Goal: Task Accomplishment & Management: Complete application form

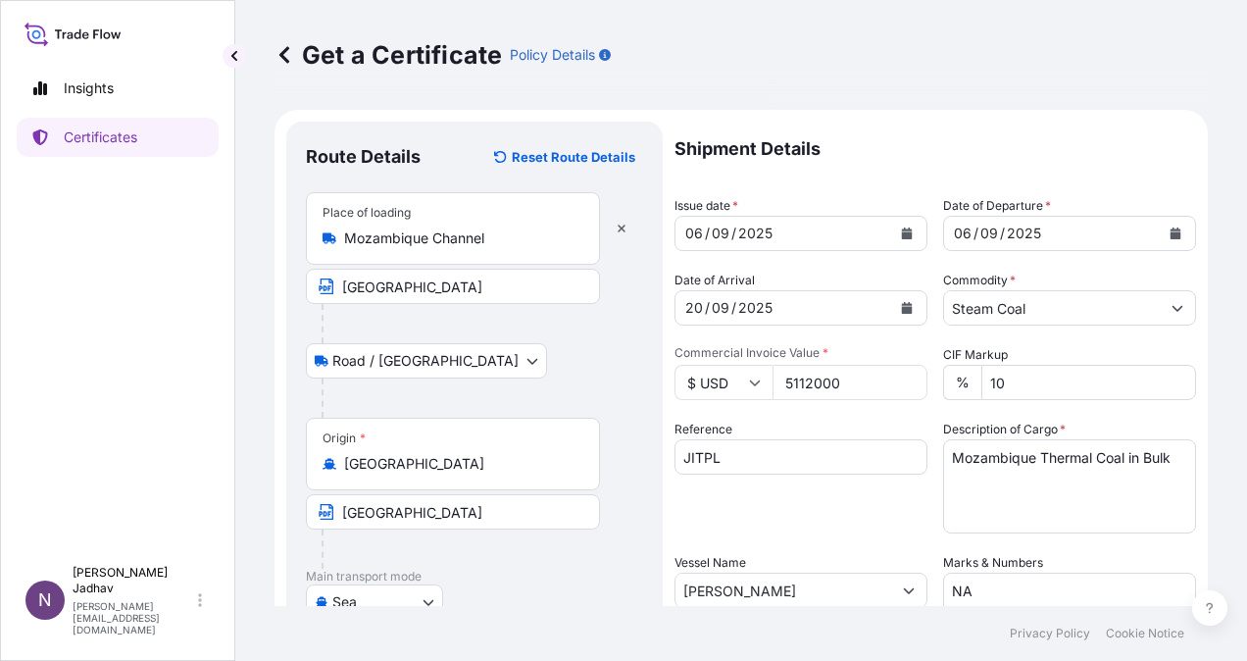
select select "Road / [GEOGRAPHIC_DATA]"
select select "Sea"
select select "32012"
click at [450, 295] on input "[GEOGRAPHIC_DATA]" at bounding box center [453, 286] width 294 height 35
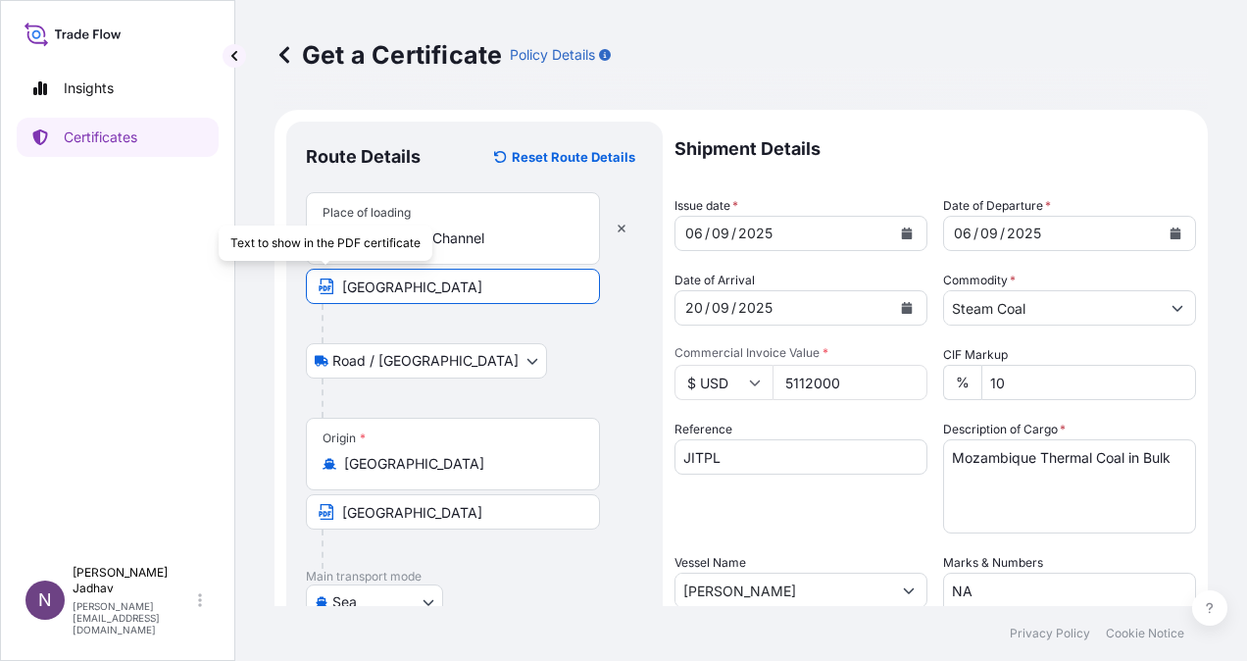
drag, startPoint x: 450, startPoint y: 295, endPoint x: 180, endPoint y: 278, distance: 270.2
click at [180, 278] on div "Insights Certificates N [PERSON_NAME] [PERSON_NAME][EMAIL_ADDRESS][DOMAIN_NAME]…" at bounding box center [623, 330] width 1247 height 661
type input "nacala"
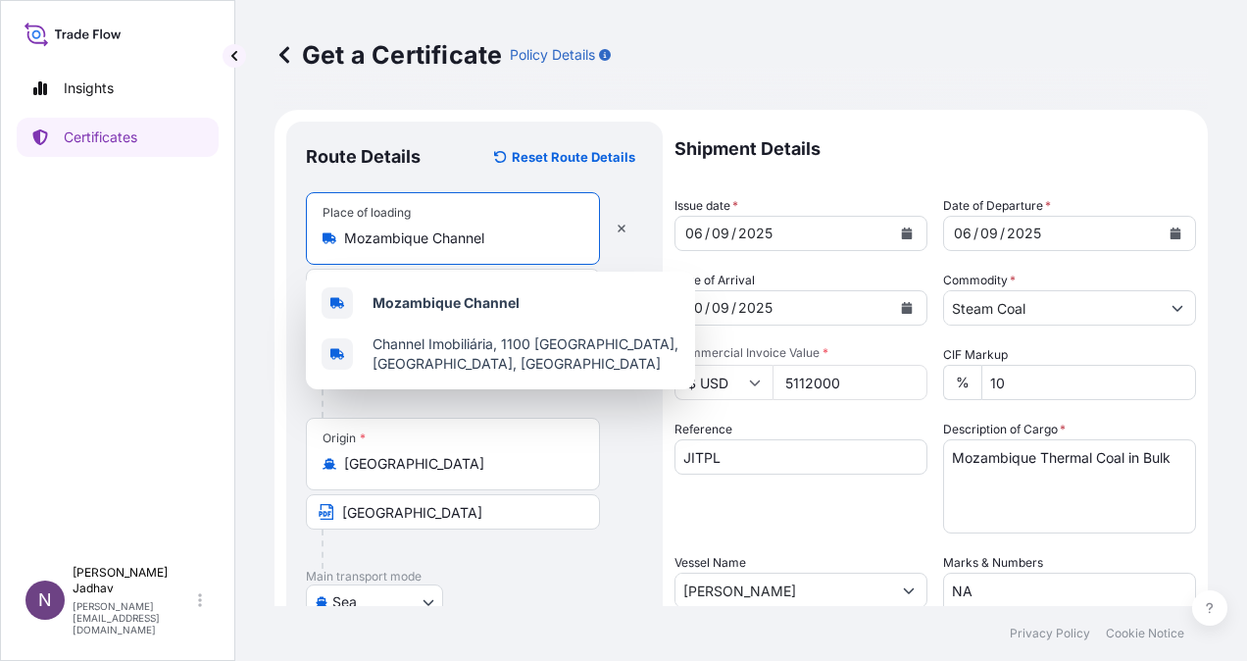
click at [528, 240] on input "Mozambique Channel" at bounding box center [459, 238] width 231 height 20
type input "M"
type input "a"
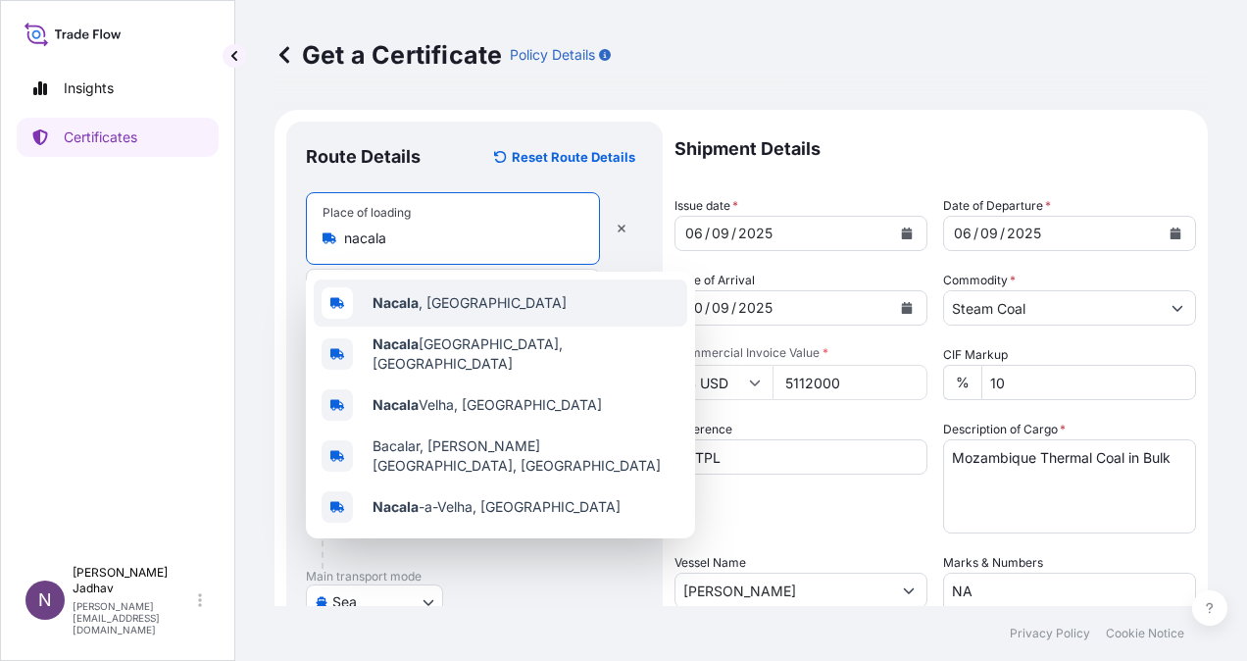
click at [492, 302] on span "Nacala , [GEOGRAPHIC_DATA]" at bounding box center [470, 303] width 194 height 20
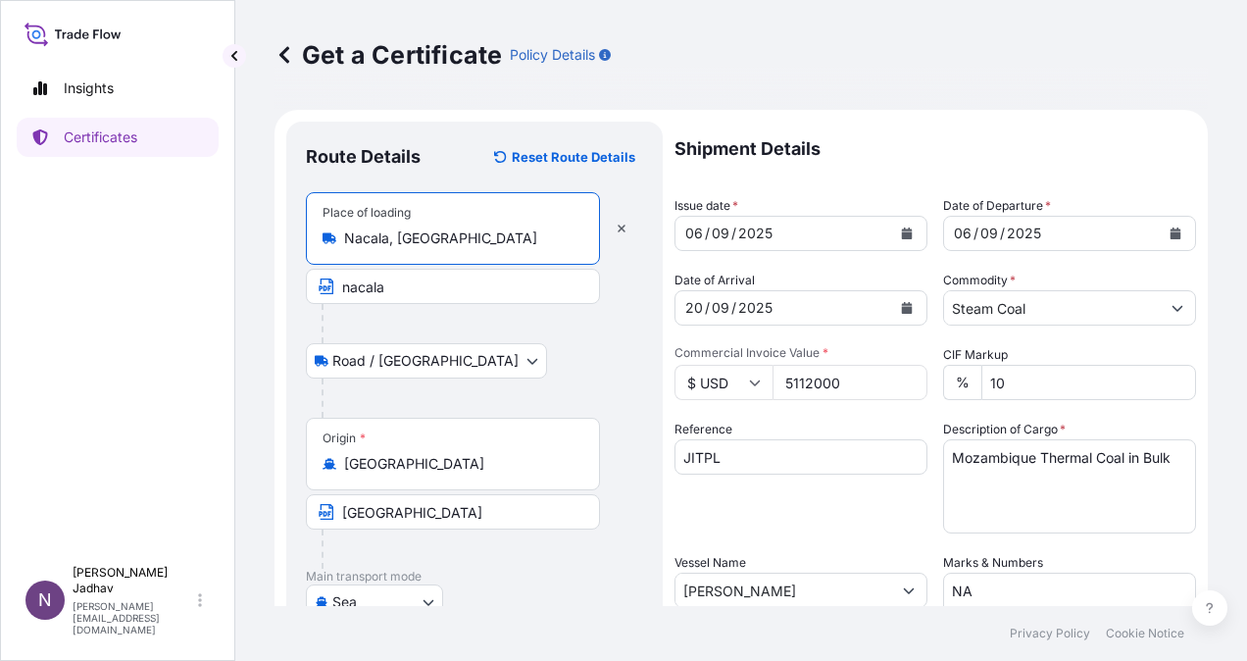
type input "Nacala, [GEOGRAPHIC_DATA]"
click at [487, 295] on input "nacala" at bounding box center [453, 286] width 294 height 35
type input "n"
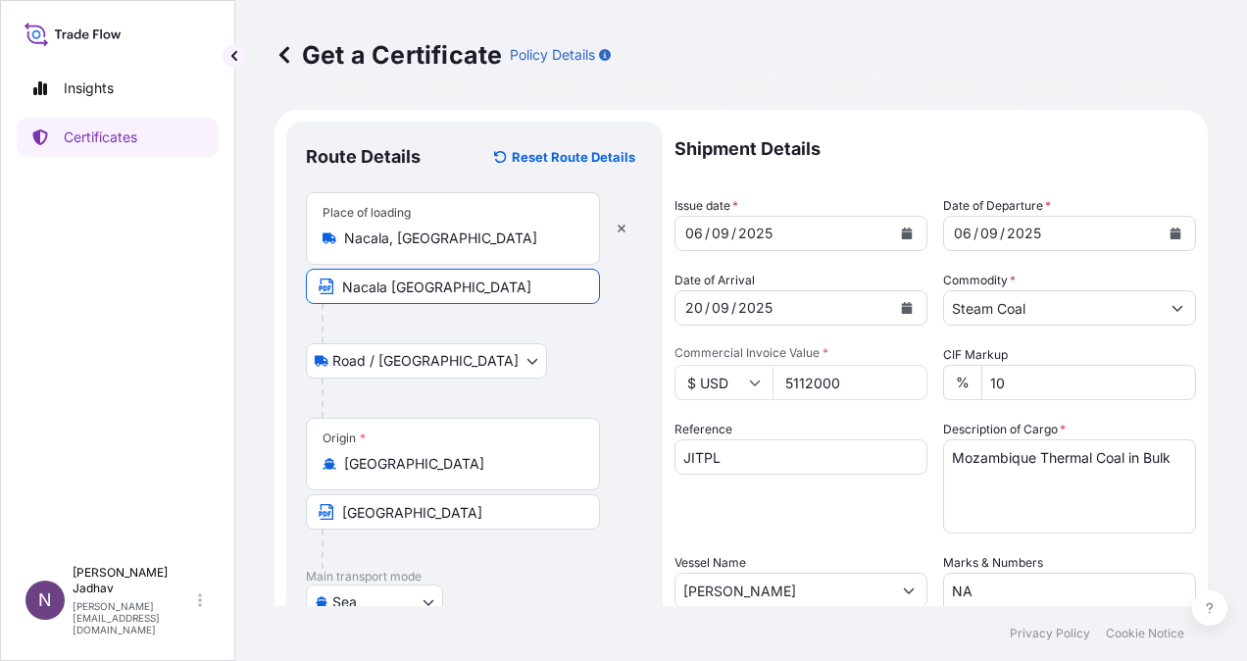
type input "Nacala [GEOGRAPHIC_DATA]"
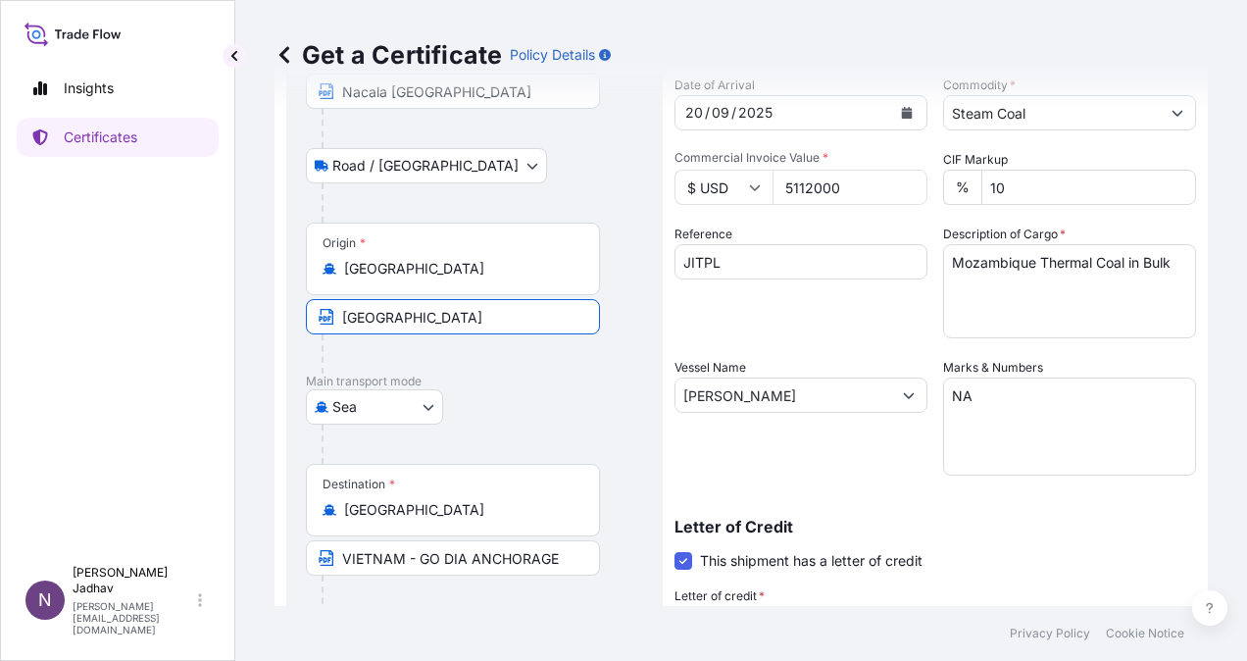
scroll to position [196, 0]
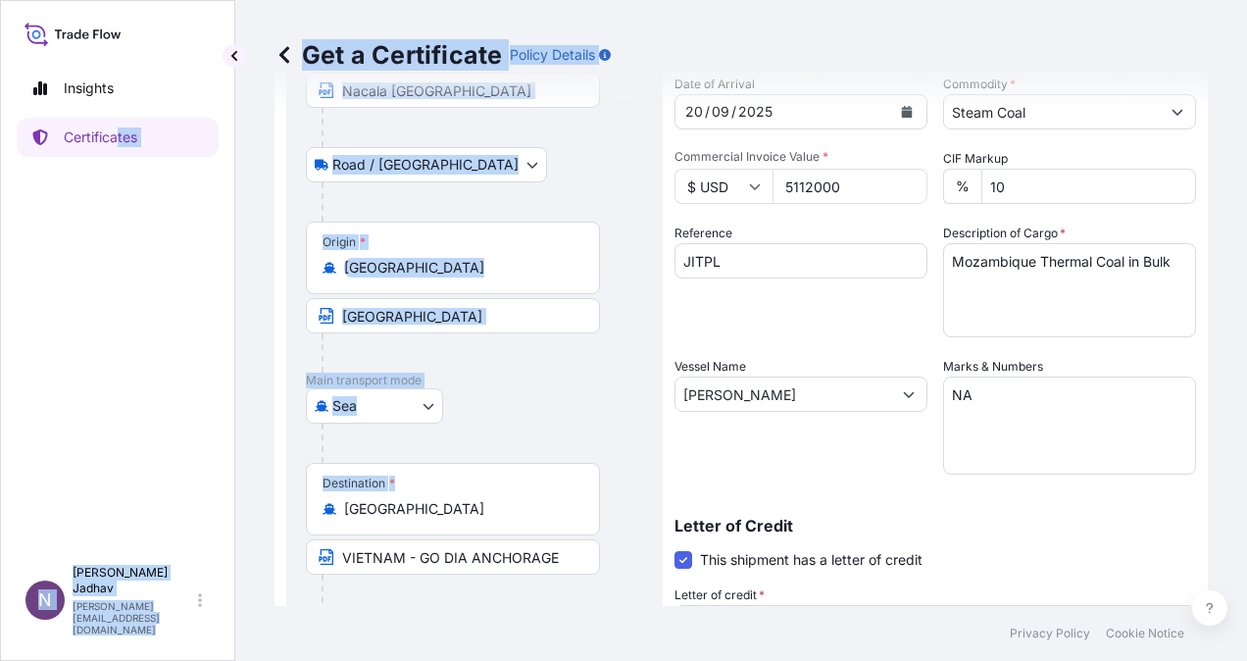
drag, startPoint x: 451, startPoint y: 521, endPoint x: 120, endPoint y: 501, distance: 332.0
click at [120, 501] on div "Insights Certificates N [PERSON_NAME] [PERSON_NAME][EMAIL_ADDRESS][DOMAIN_NAME]…" at bounding box center [623, 330] width 1247 height 661
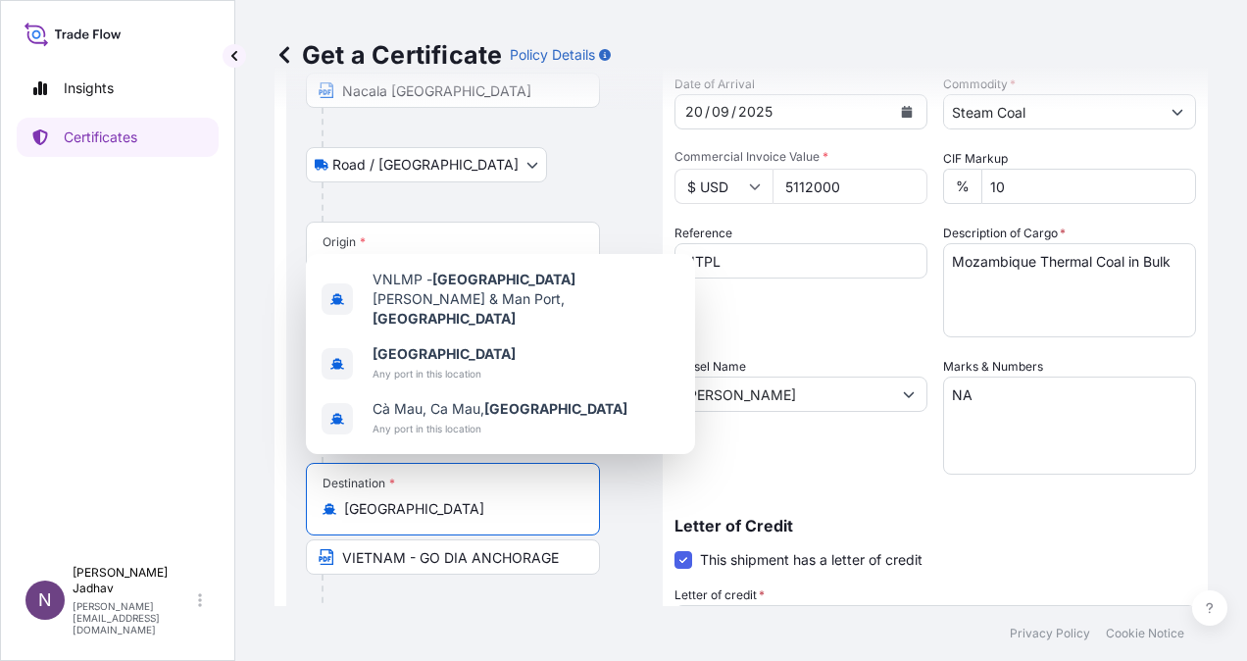
click at [420, 508] on input "[GEOGRAPHIC_DATA]" at bounding box center [459, 509] width 231 height 20
drag, startPoint x: 420, startPoint y: 508, endPoint x: 210, endPoint y: 487, distance: 210.8
click at [210, 487] on div "Insights Certificates N [PERSON_NAME] [PERSON_NAME][EMAIL_ADDRESS][DOMAIN_NAME]…" at bounding box center [623, 330] width 1247 height 661
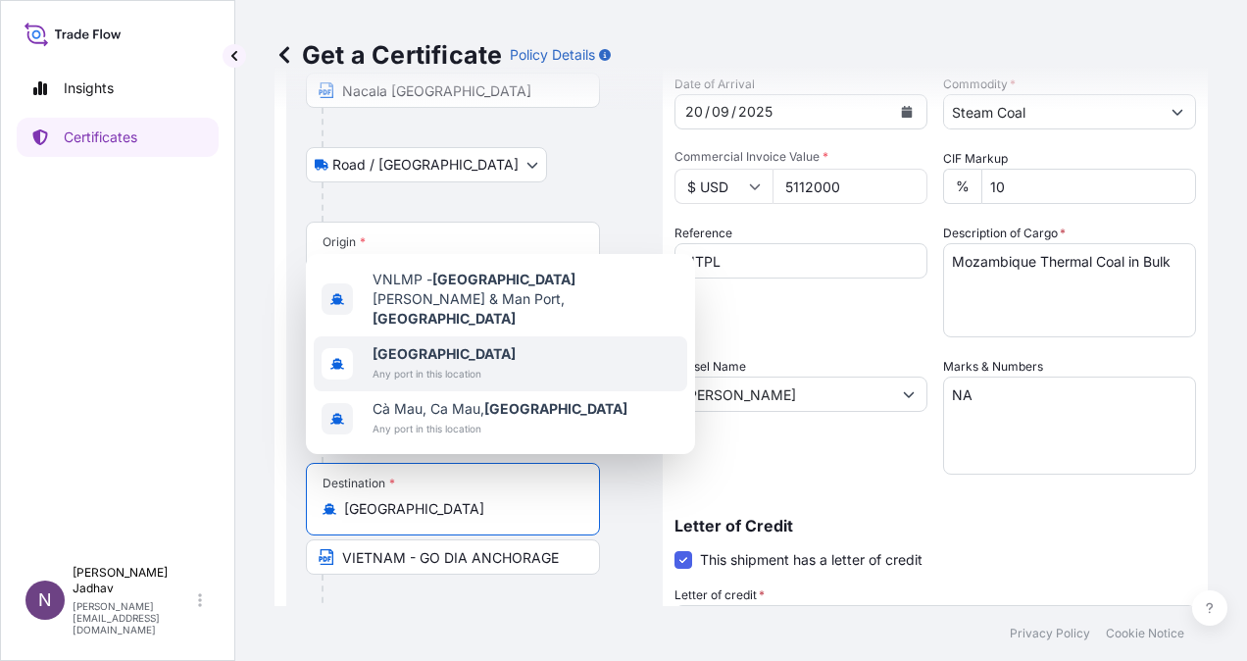
click at [536, 348] on div "[GEOGRAPHIC_DATA] Any port in this location" at bounding box center [501, 363] width 374 height 55
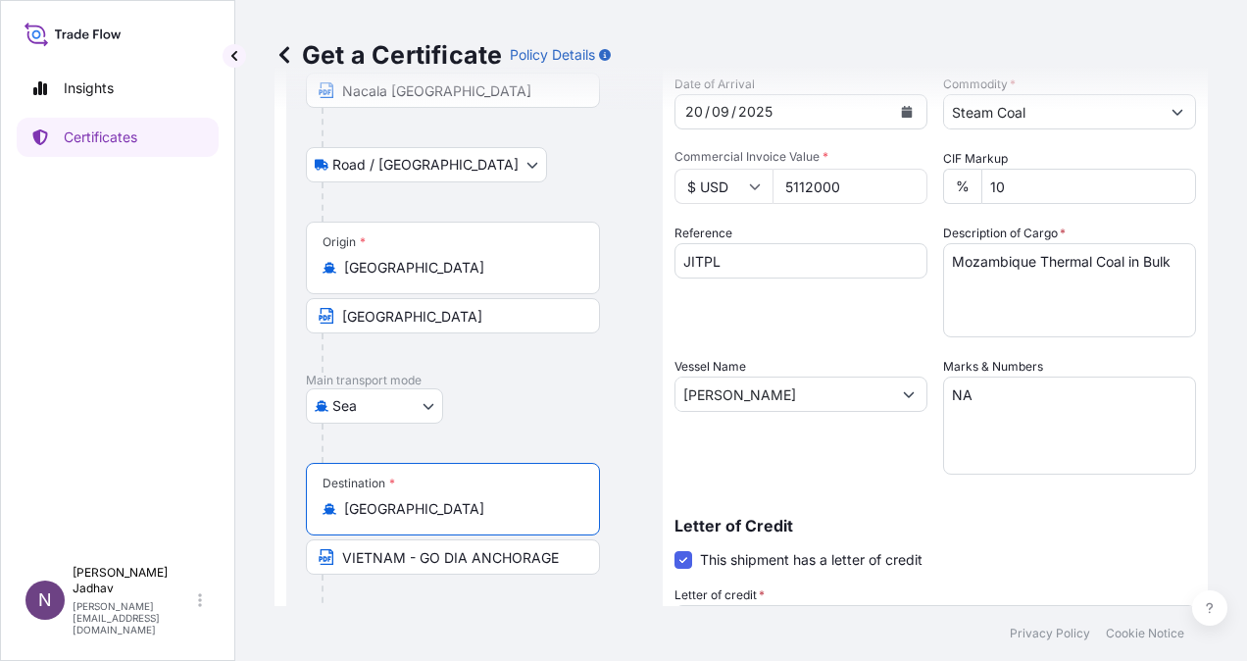
click at [561, 558] on input "VIETNAM - GO DIA ANCHORAGE" at bounding box center [453, 556] width 294 height 35
click at [422, 496] on div "Destination * [GEOGRAPHIC_DATA]" at bounding box center [453, 499] width 294 height 73
click at [422, 499] on input "[GEOGRAPHIC_DATA]" at bounding box center [459, 509] width 231 height 20
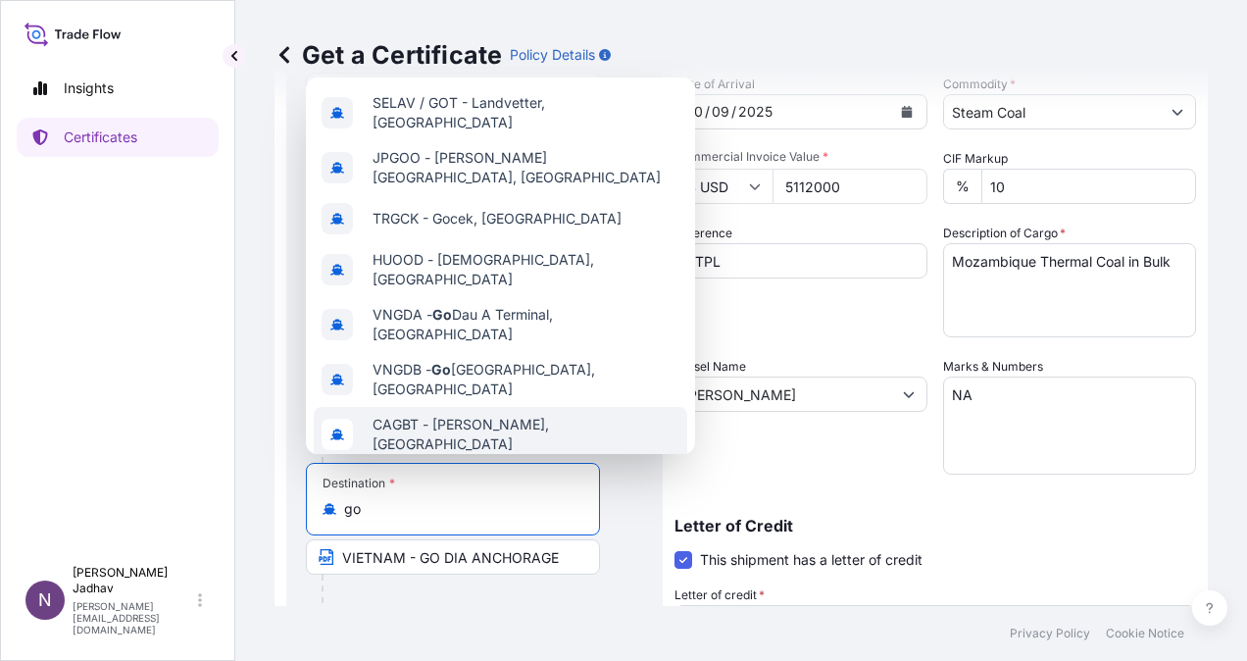
click at [463, 369] on div "SELAV / GOT - Landvetter, [GEOGRAPHIC_DATA] JPGOO - [GEOGRAPHIC_DATA] [GEOGRAPH…" at bounding box center [500, 265] width 389 height 377
type input "CAGBT - [PERSON_NAME], [GEOGRAPHIC_DATA]"
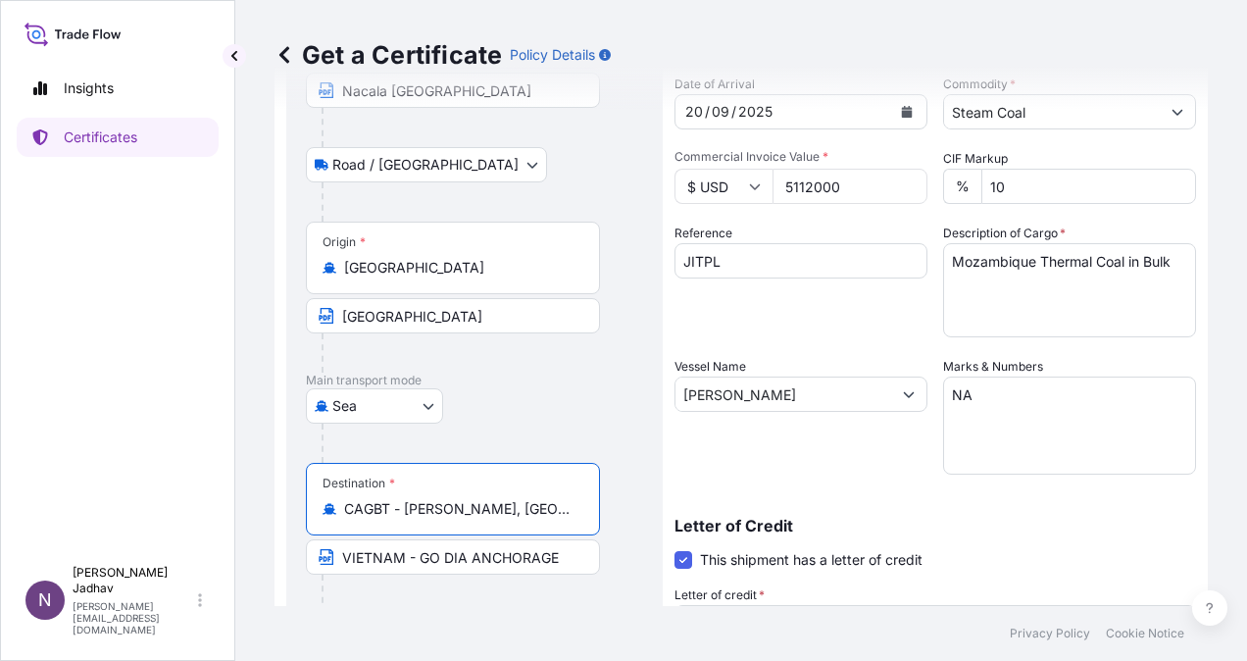
drag, startPoint x: 557, startPoint y: 504, endPoint x: -4, endPoint y: 500, distance: 560.9
click at [0, 500] on html "Insights Certificates N [PERSON_NAME] [PERSON_NAME][EMAIL_ADDRESS][DOMAIN_NAME]…" at bounding box center [623, 330] width 1247 height 661
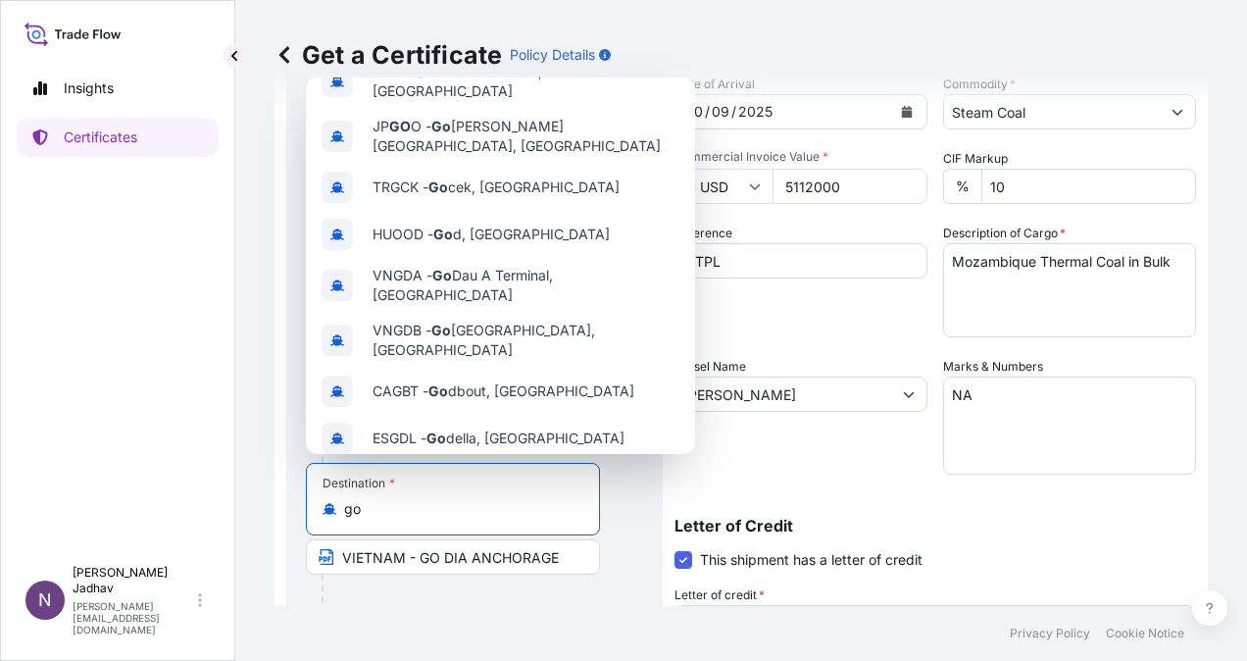
scroll to position [0, 0]
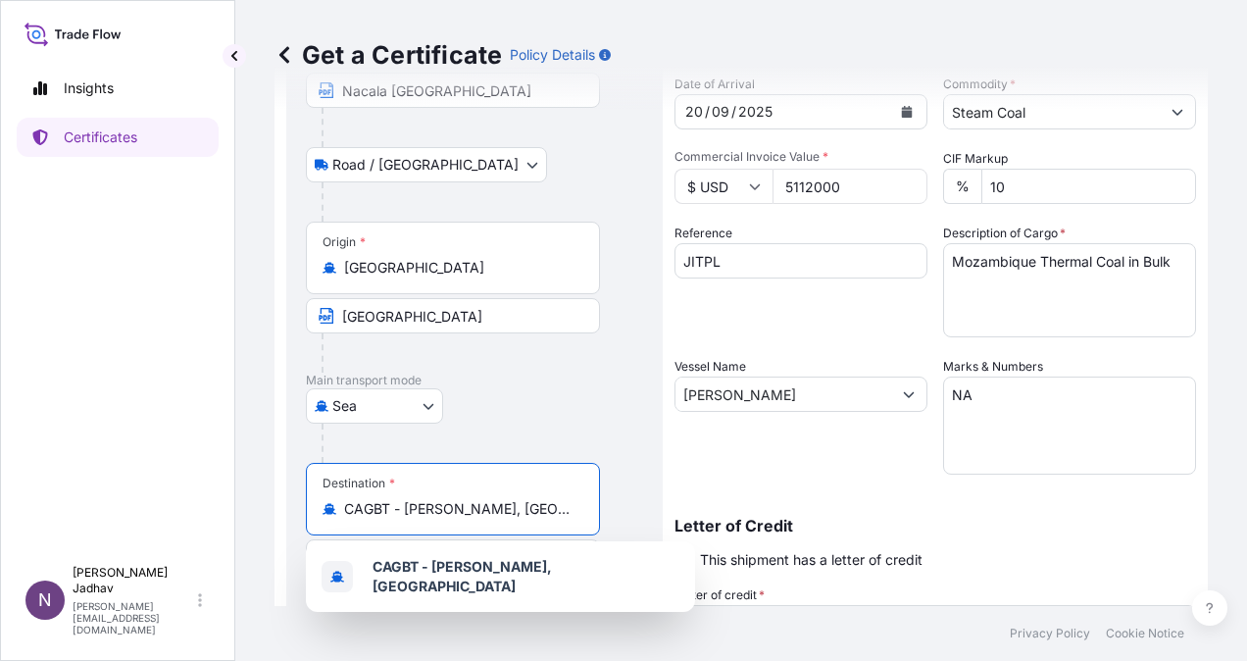
drag, startPoint x: 537, startPoint y: 507, endPoint x: 258, endPoint y: 495, distance: 279.7
click at [258, 495] on div "Get a Certificate Policy Details Route Details Reset Route Details Place of loa…" at bounding box center [741, 303] width 1012 height 606
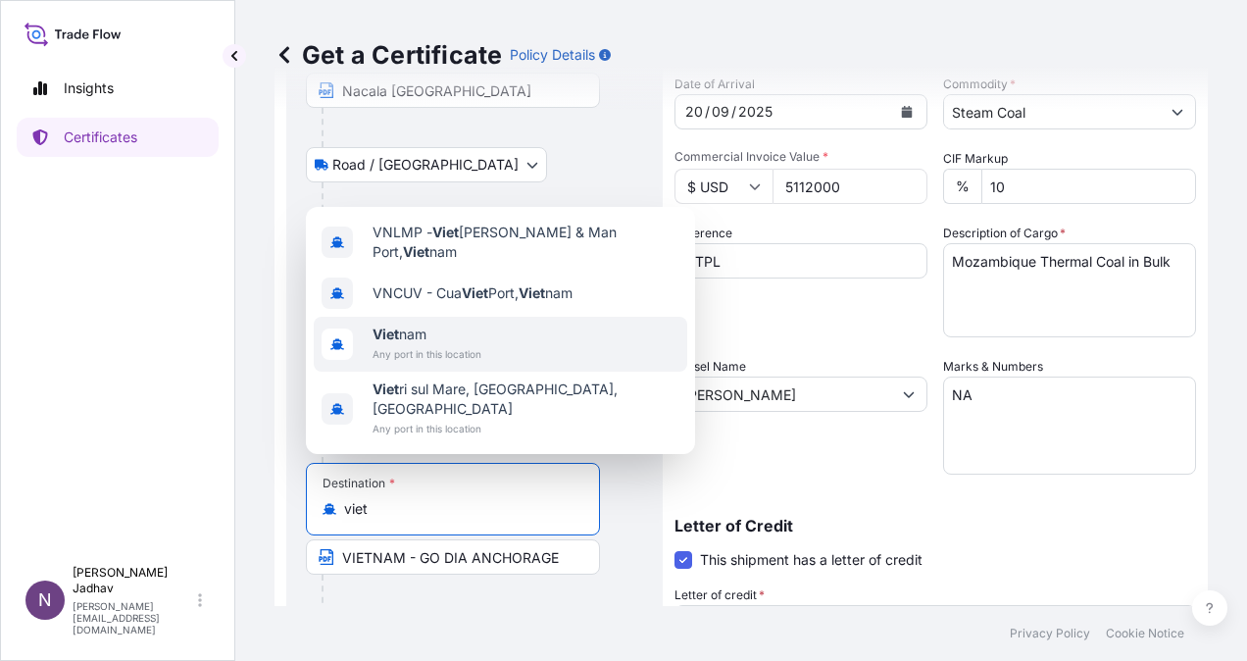
click at [410, 344] on span "Viet nam" at bounding box center [427, 335] width 109 height 20
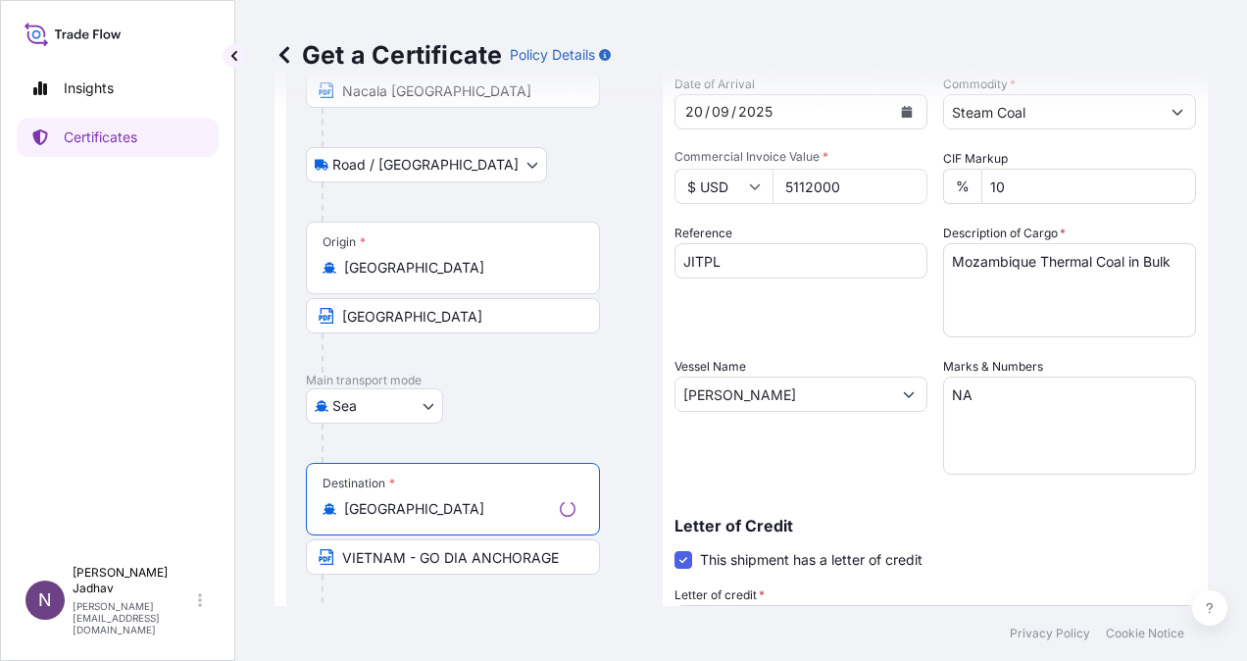
type input "[GEOGRAPHIC_DATA]"
click at [568, 553] on input "VIETNAM - GO DIA ANCHORAGE" at bounding box center [453, 556] width 294 height 35
drag, startPoint x: 571, startPoint y: 559, endPoint x: 425, endPoint y: 557, distance: 146.1
click at [425, 557] on input "VIETNAM - GO DIA ANCHORAGE" at bounding box center [453, 556] width 294 height 35
paste input "Thank you Best Regards [PERSON_NAME] Above mail has been sent as instructed by …"
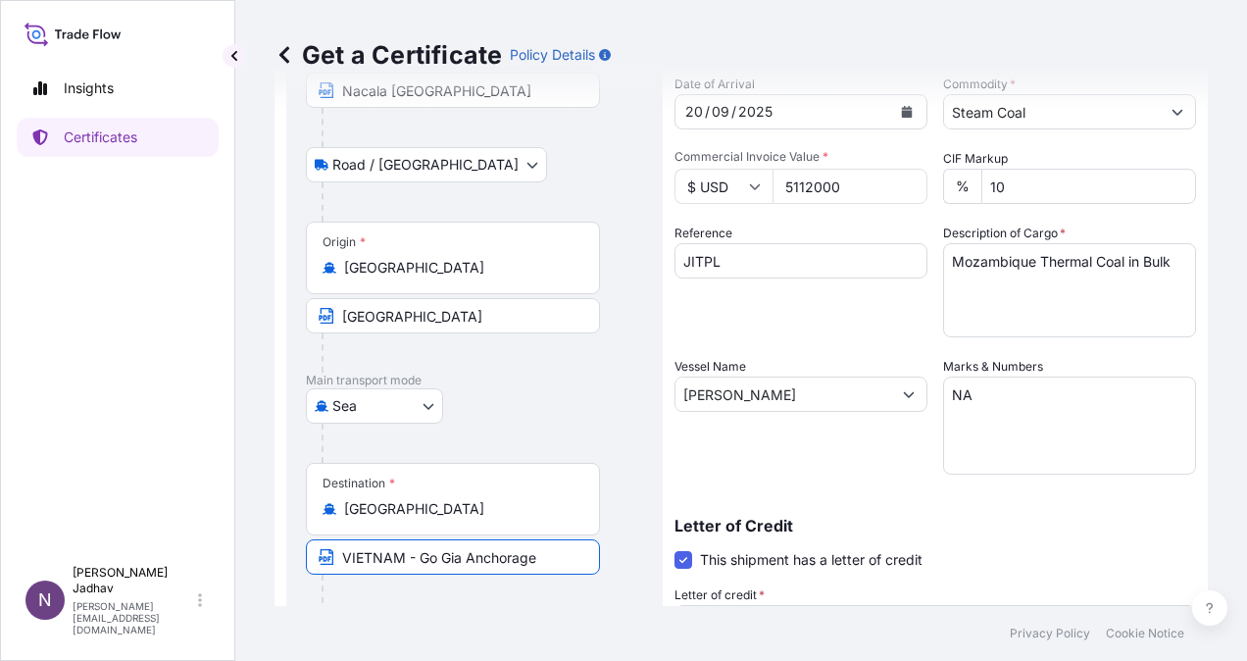
type input "VIETNAM - Go Gia Anchorage"
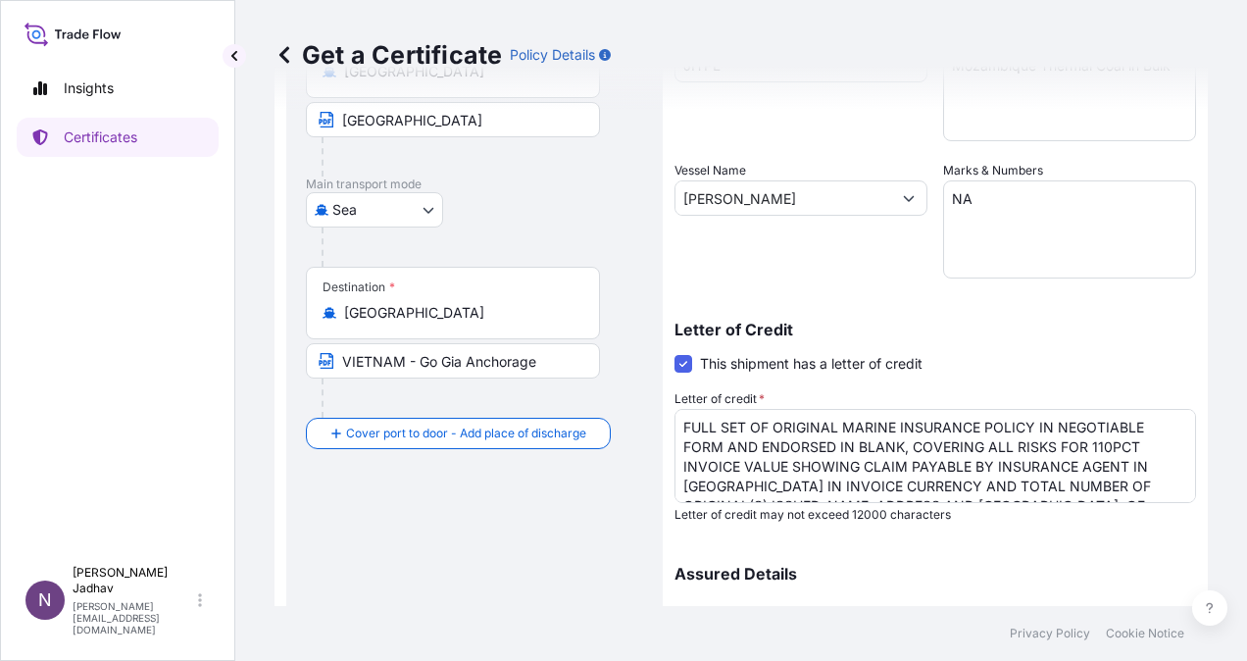
scroll to position [590, 0]
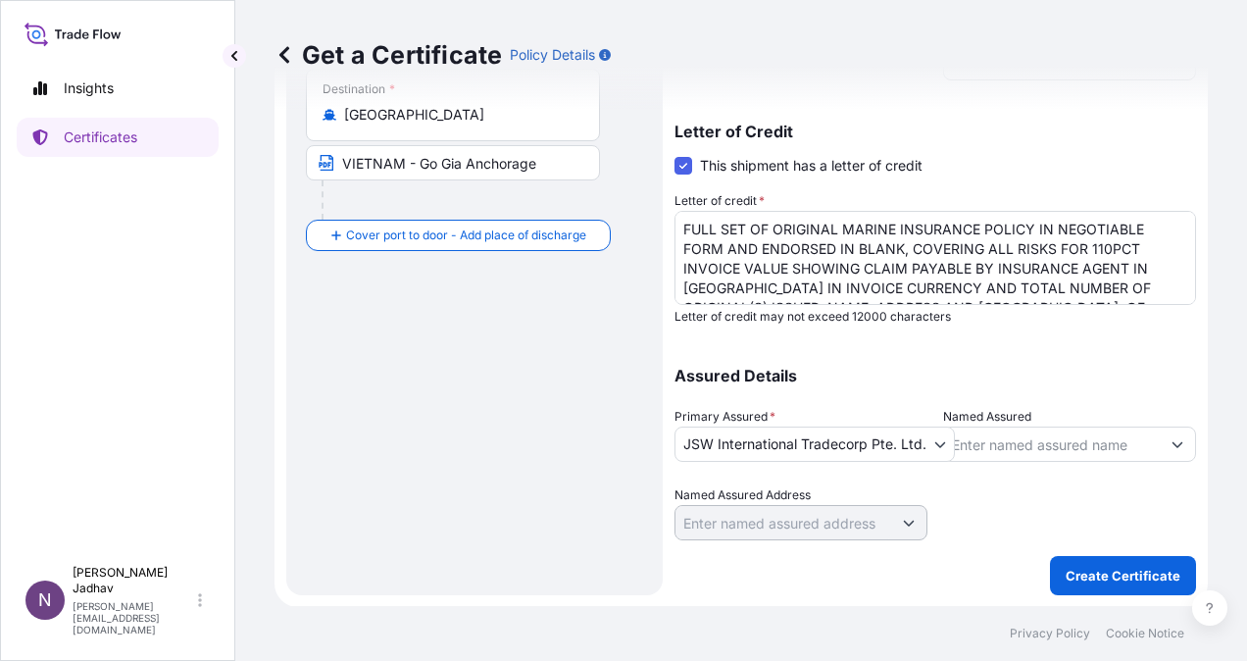
click at [1169, 443] on button "Show suggestions" at bounding box center [1177, 444] width 35 height 35
click at [680, 165] on span at bounding box center [684, 166] width 18 height 18
click at [675, 155] on input "This shipment has a letter of credit" at bounding box center [675, 155] width 0 height 0
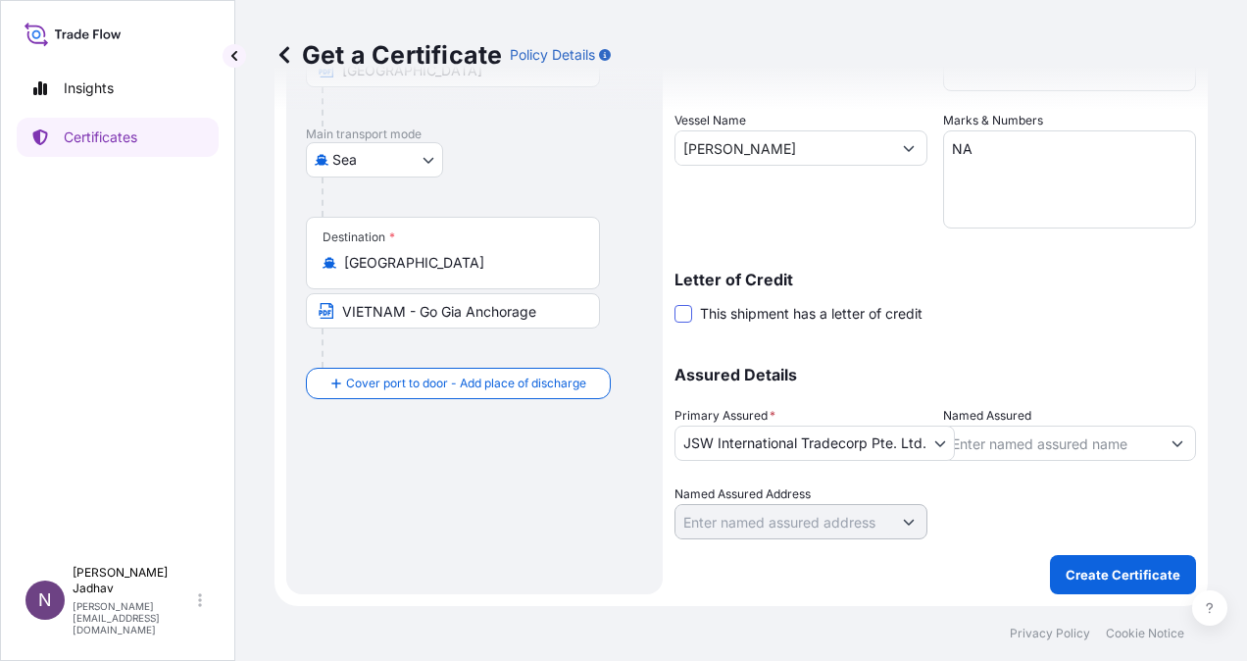
scroll to position [441, 0]
click at [1172, 441] on icon "Show suggestions" at bounding box center [1178, 444] width 12 height 12
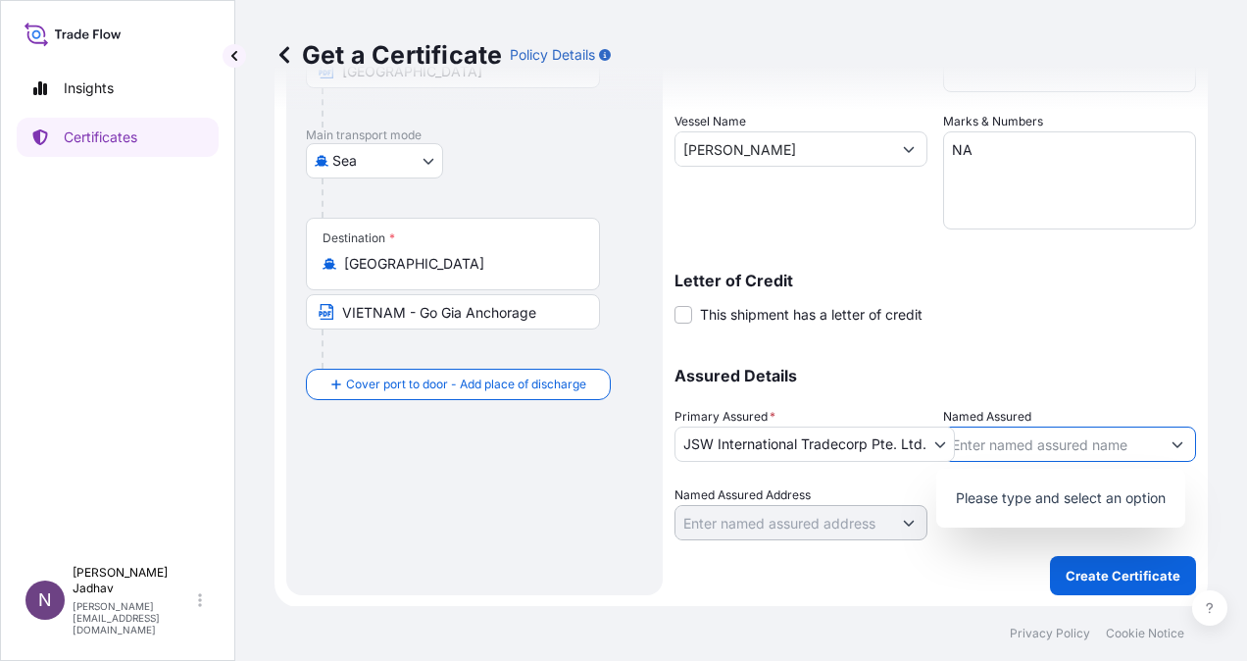
click at [821, 151] on input "[PERSON_NAME]" at bounding box center [784, 148] width 216 height 35
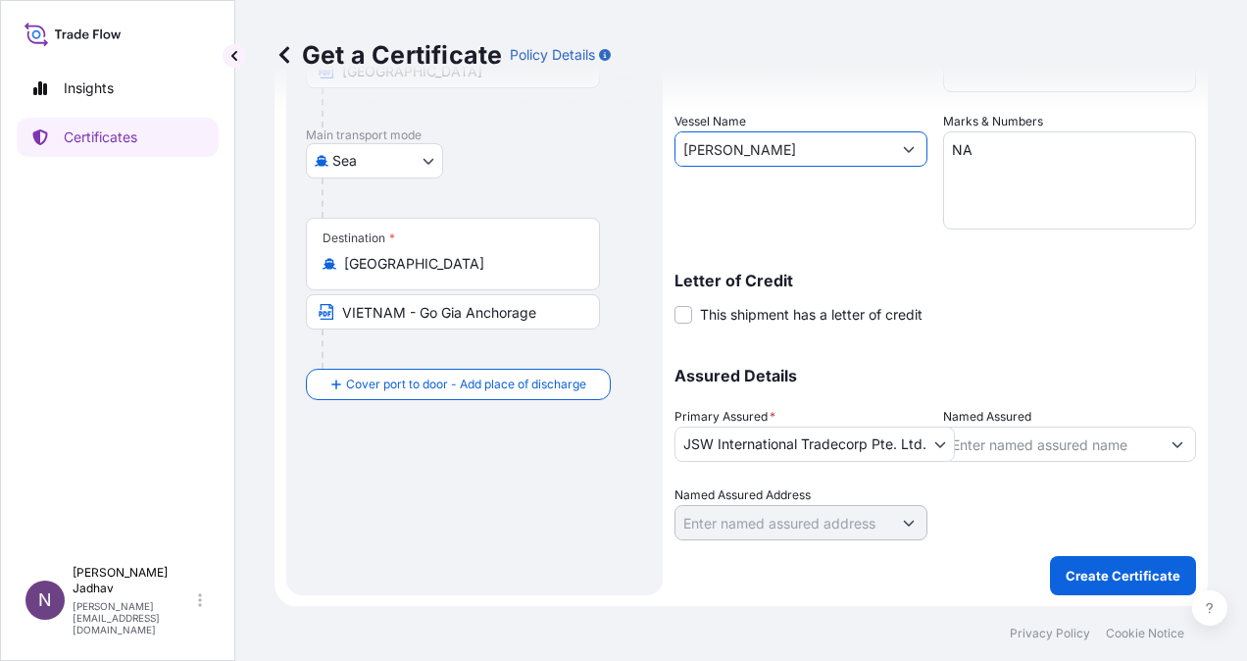
drag, startPoint x: 861, startPoint y: 151, endPoint x: 373, endPoint y: 145, distance: 488.3
click at [373, 145] on form "Route Details Reset Route Details Place of loading [GEOGRAPHIC_DATA], [GEOGRAPH…" at bounding box center [741, 138] width 933 height 938
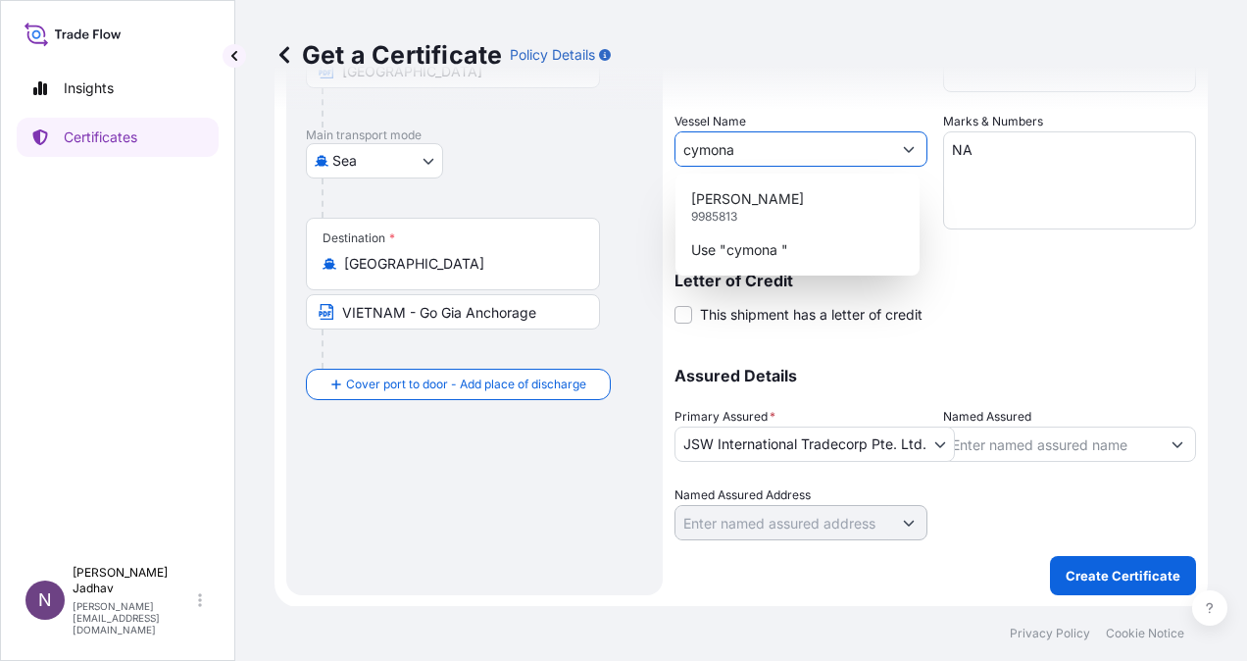
type input "[PERSON_NAME]"
